Goal: Task Accomplishment & Management: Manage account settings

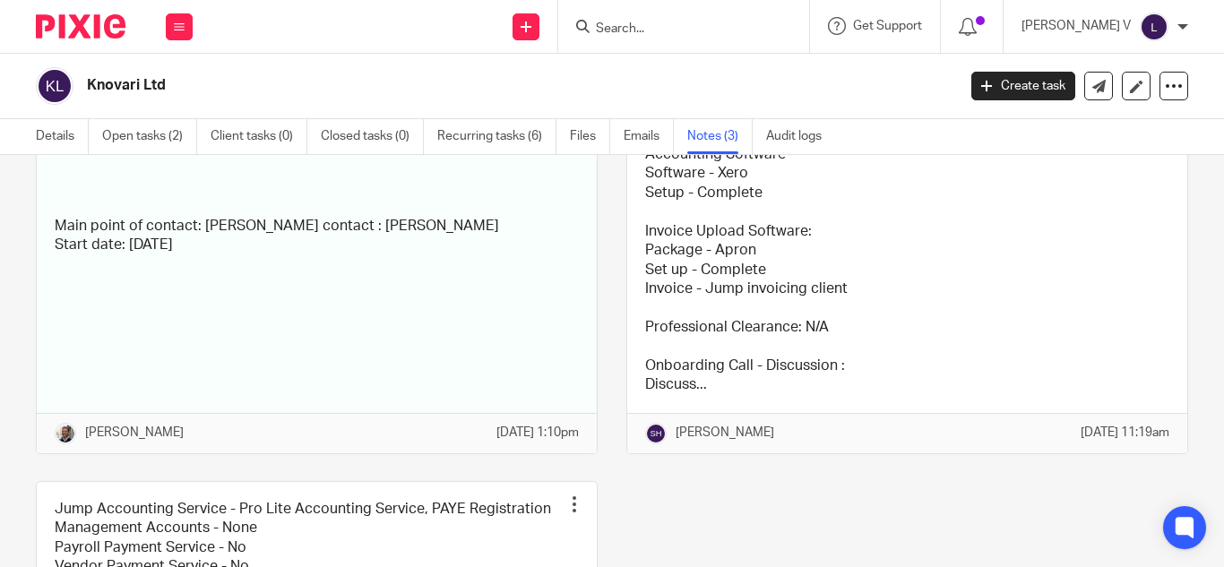
scroll to position [228, 0]
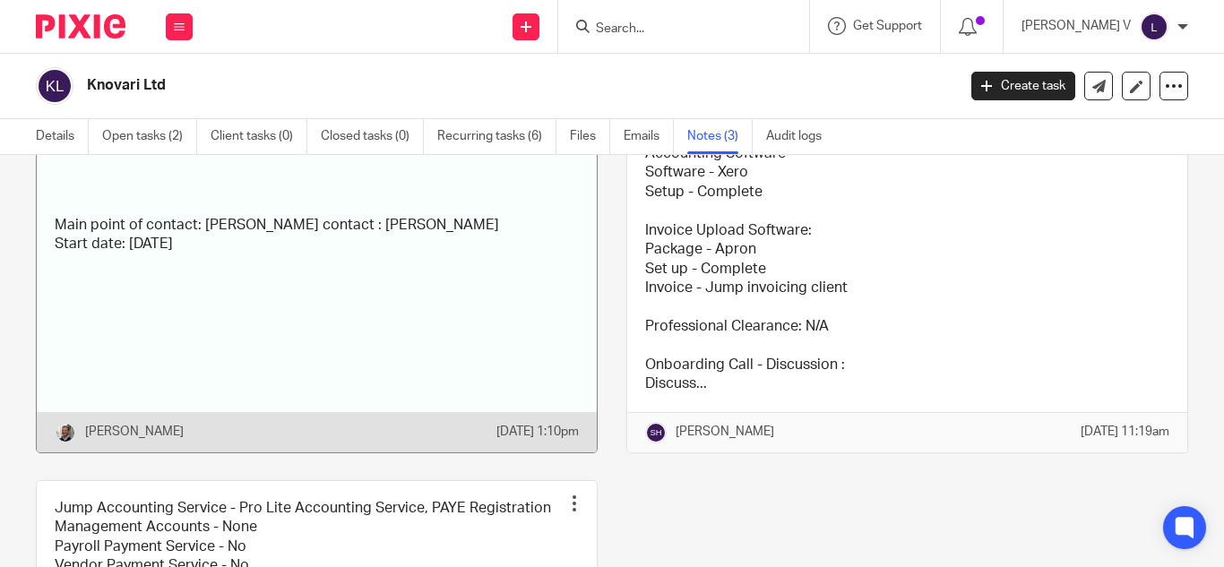
click at [410, 269] on link at bounding box center [317, 241] width 560 height 422
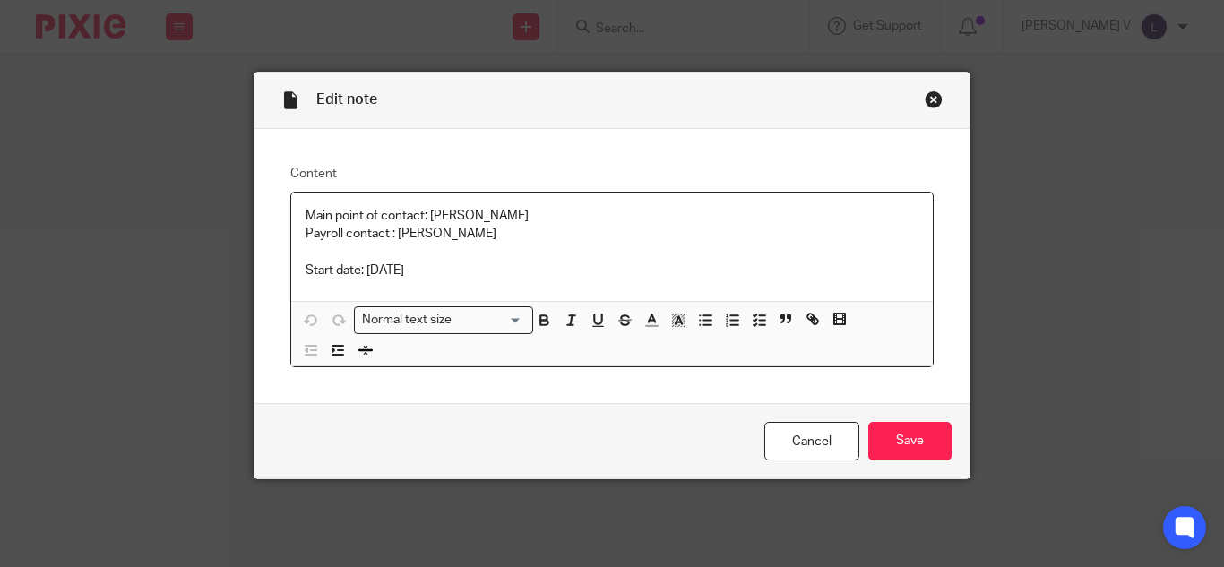
drag, startPoint x: 408, startPoint y: 263, endPoint x: 262, endPoint y: 168, distance: 174.2
click at [262, 168] on div "Content Main point of contact: Wesley Payroll contact : Wesley Start date: 9th …" at bounding box center [611, 266] width 715 height 275
click at [925, 107] on div "Close this dialog window" at bounding box center [934, 100] width 18 height 18
click at [929, 97] on div "Close this dialog window" at bounding box center [934, 100] width 18 height 18
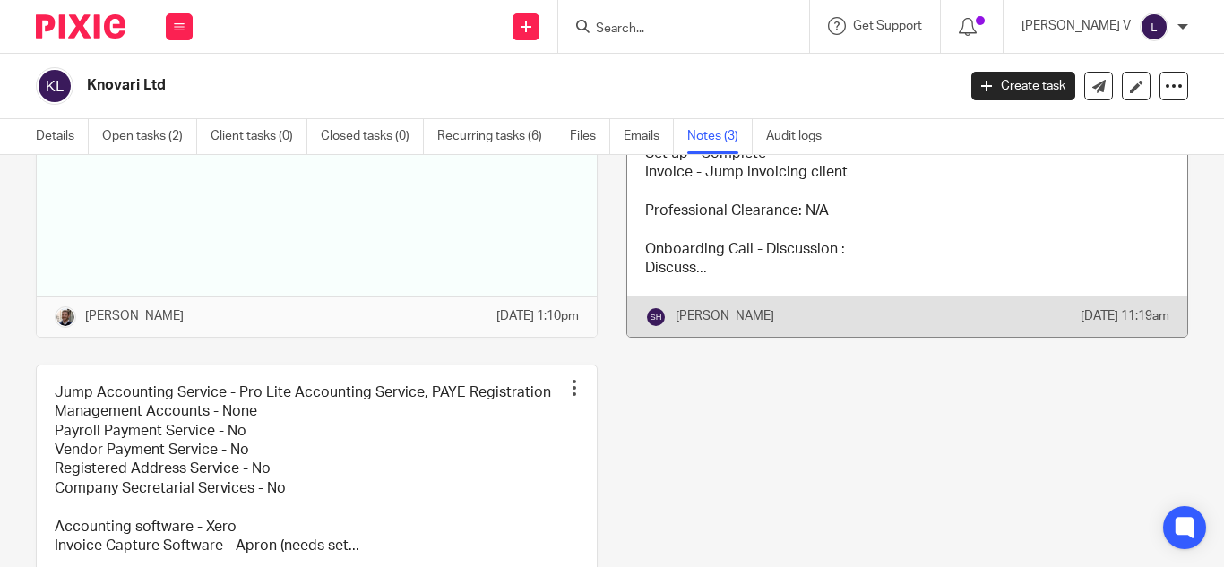
scroll to position [356, 0]
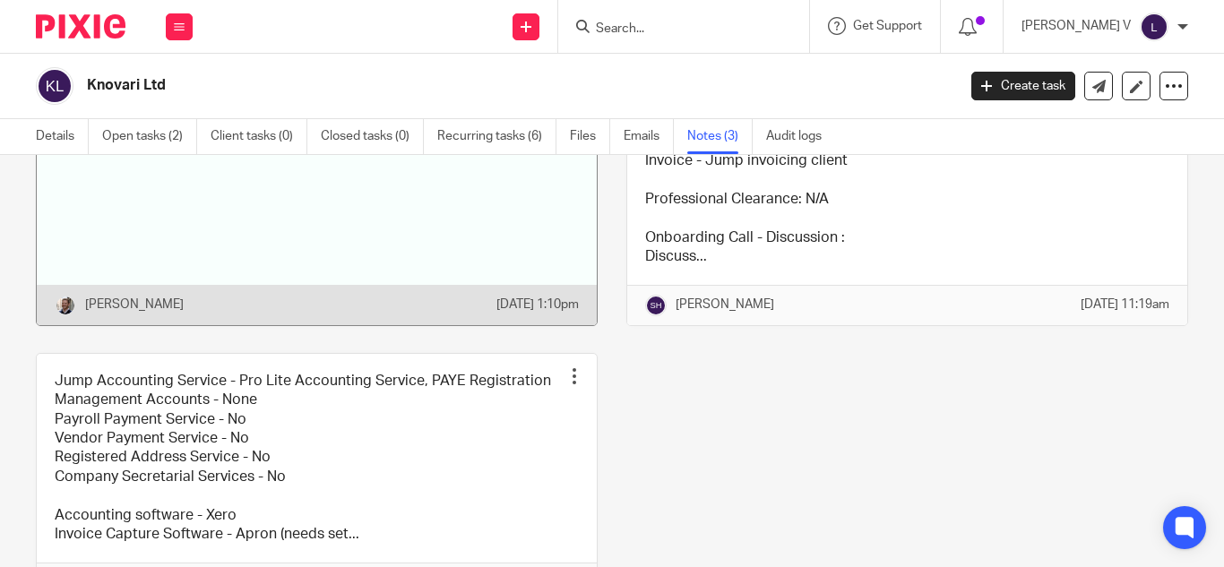
click at [582, 251] on link at bounding box center [317, 114] width 560 height 422
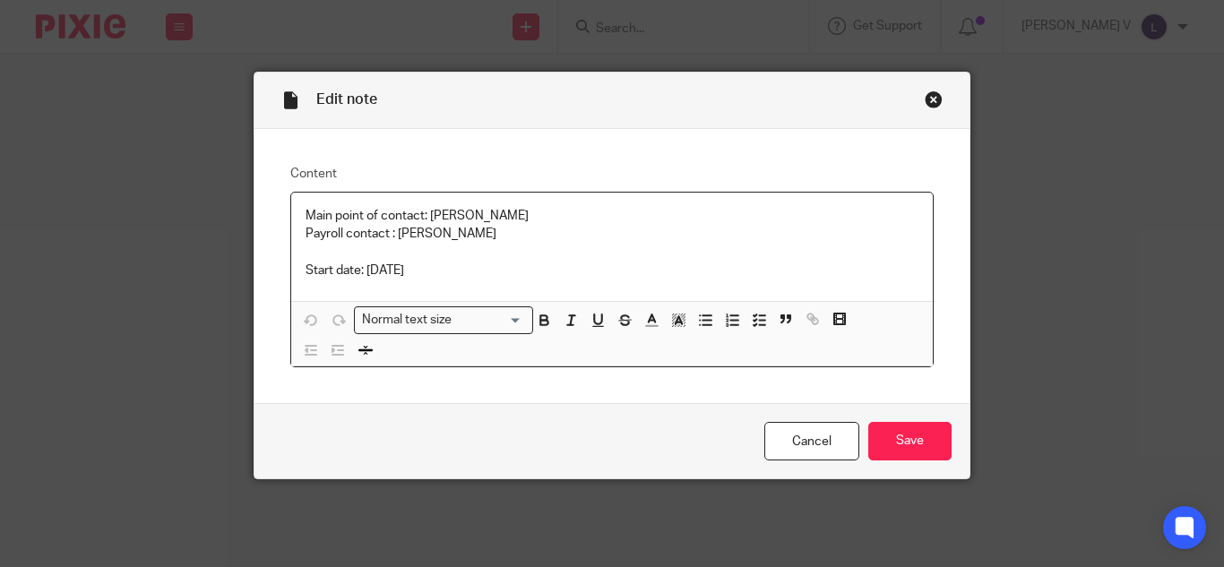
click at [927, 94] on div "Close this dialog window" at bounding box center [934, 100] width 18 height 18
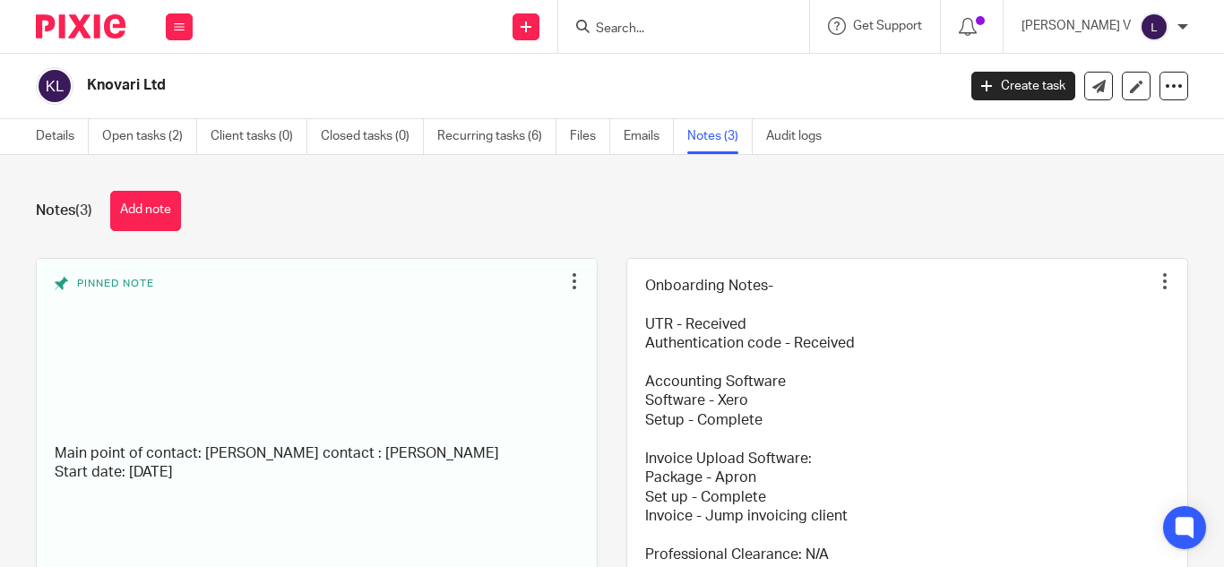
drag, startPoint x: 656, startPoint y: 18, endPoint x: 655, endPoint y: 33, distance: 15.3
click at [655, 33] on form at bounding box center [689, 26] width 191 height 22
click at [655, 33] on input "Search" at bounding box center [674, 30] width 161 height 16
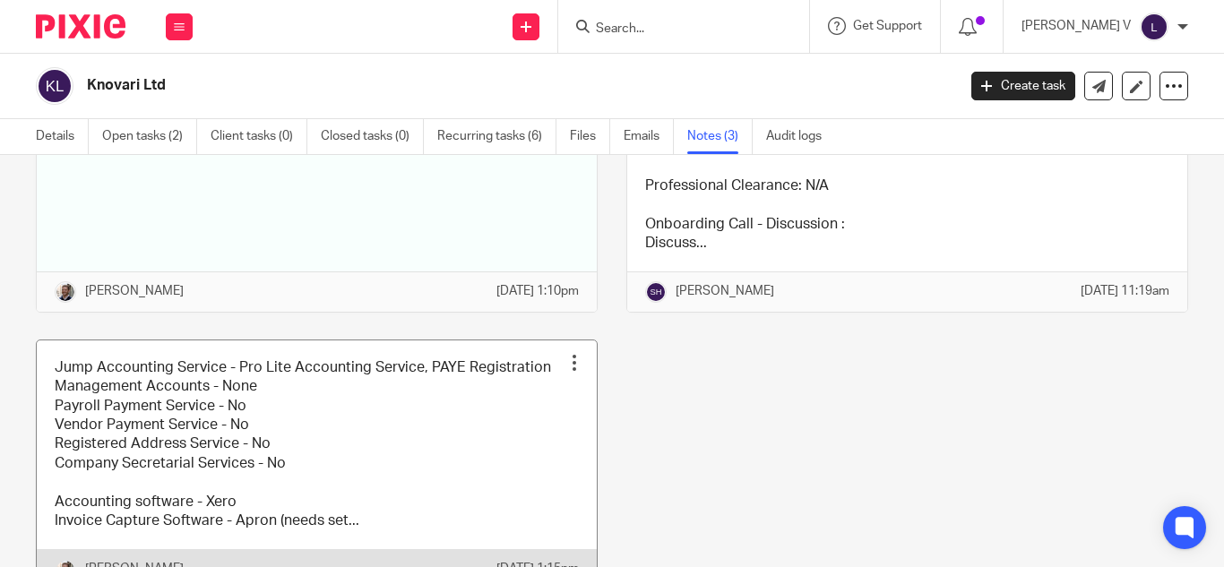
scroll to position [372, 0]
